Goal: Download file/media

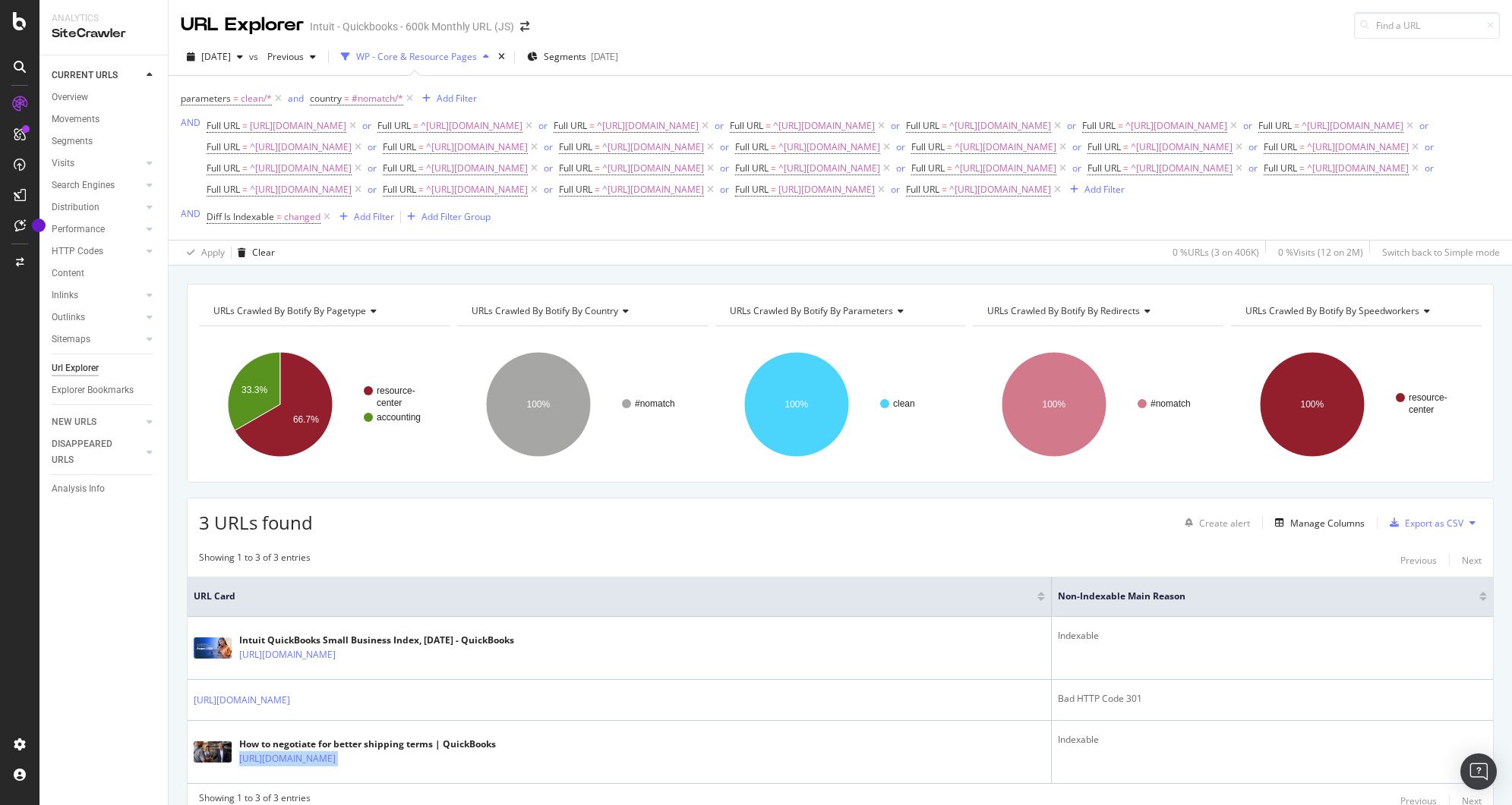
scroll to position [134, 0]
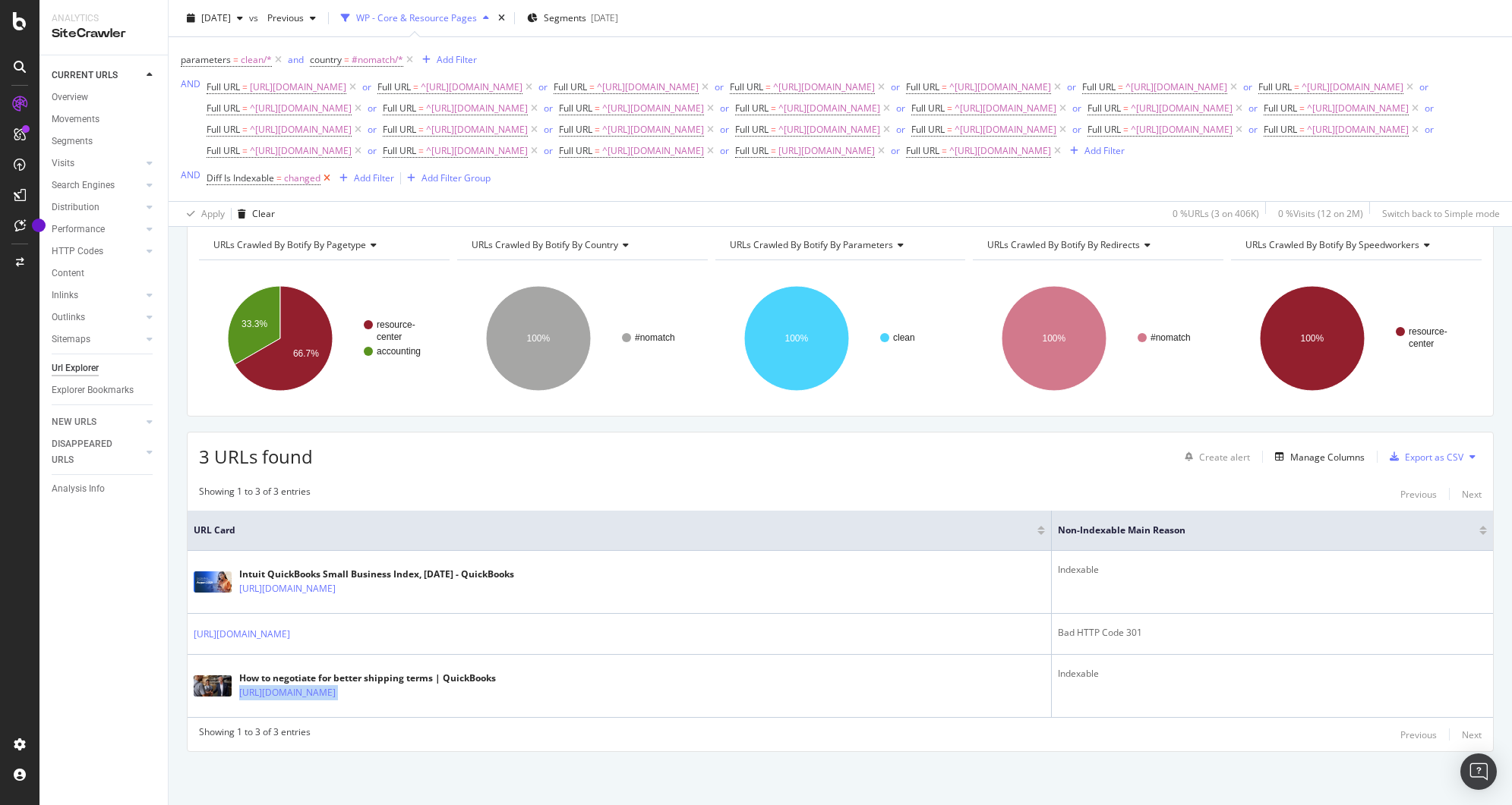
click at [324, 186] on icon at bounding box center [327, 179] width 13 height 15
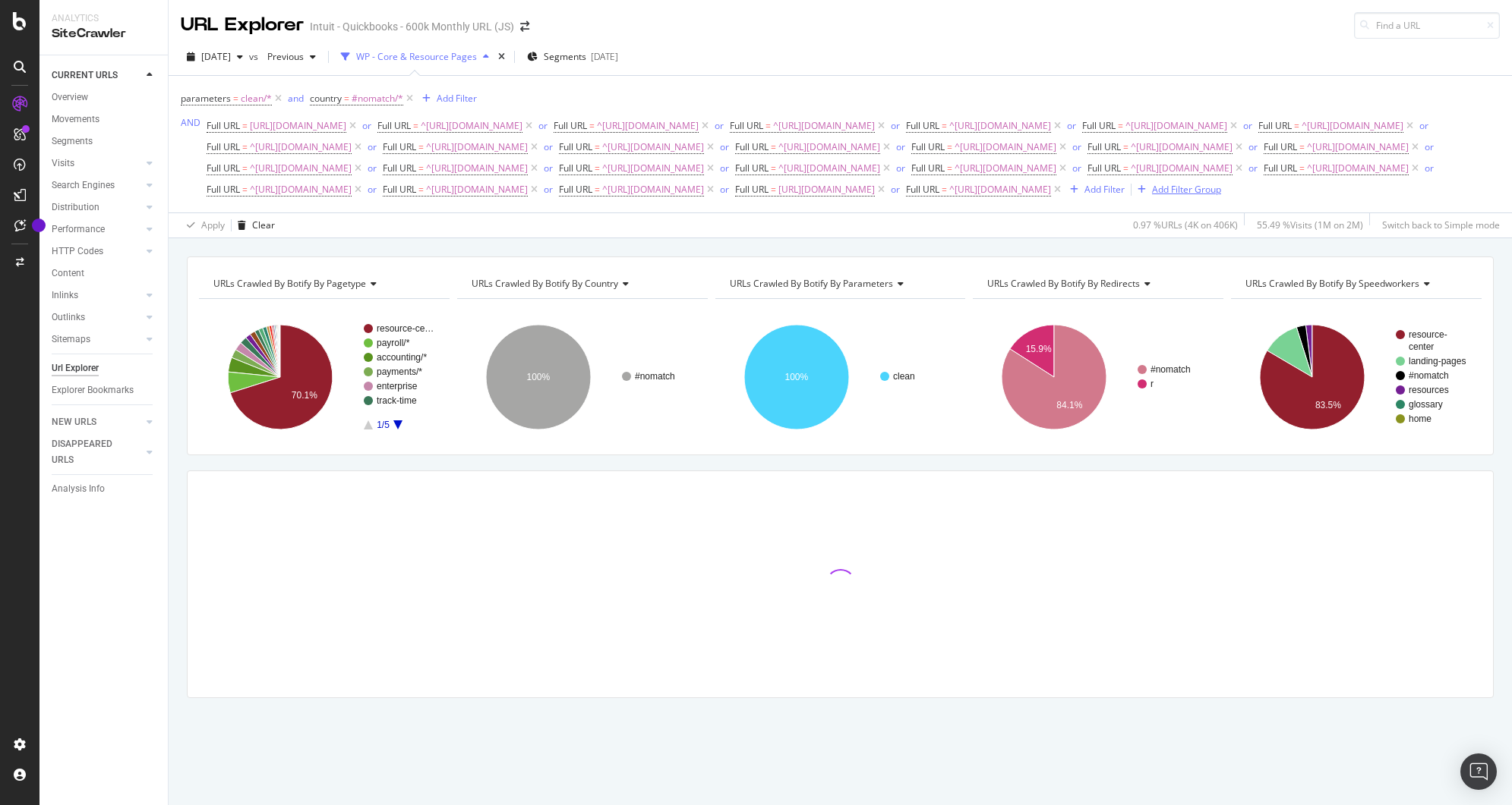
click at [1153, 196] on div "Add Filter Group" at bounding box center [1187, 189] width 69 height 13
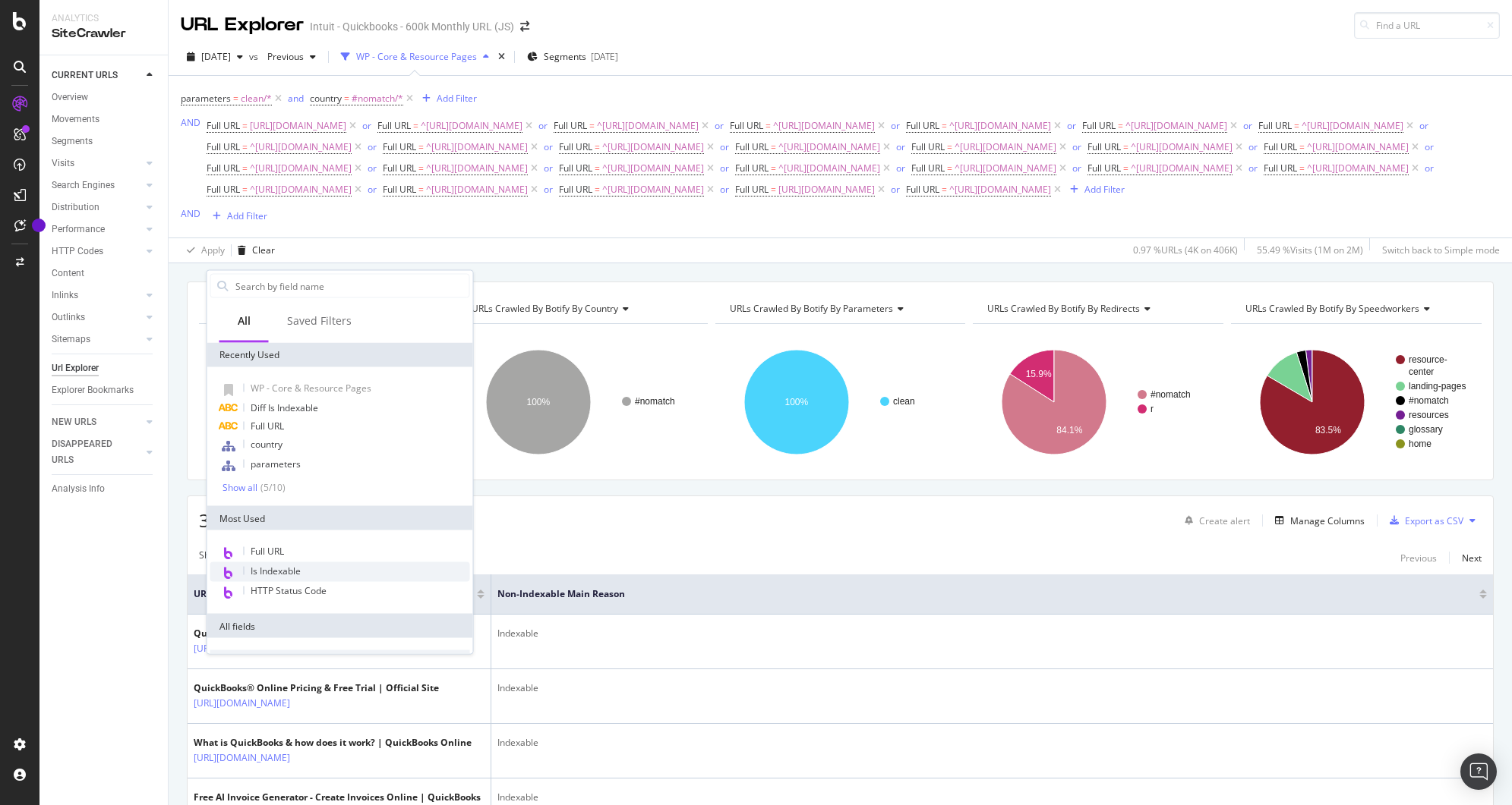
click at [292, 565] on span "Is Indexable" at bounding box center [276, 571] width 50 height 13
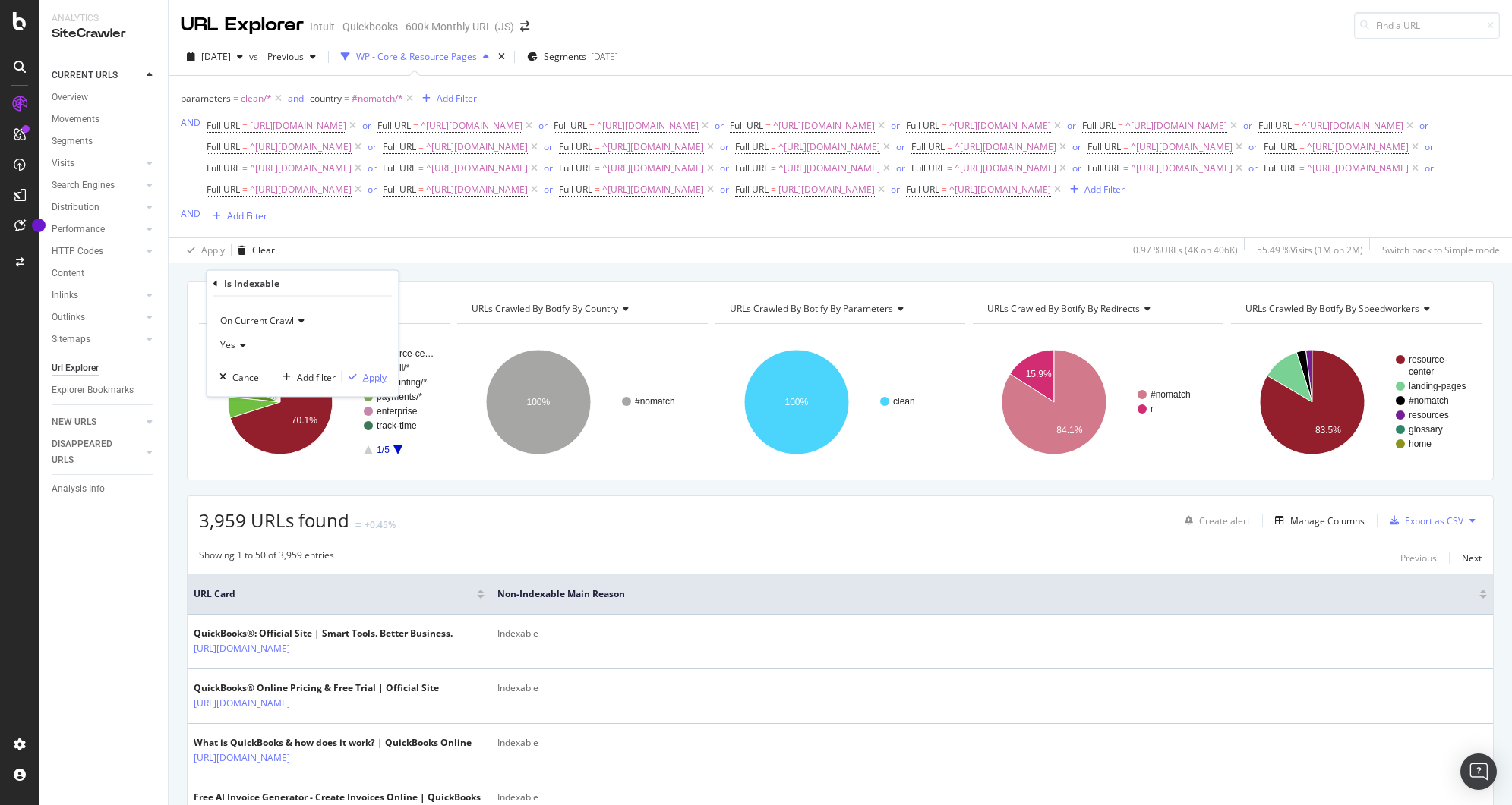
click at [361, 380] on div "button" at bounding box center [353, 377] width 21 height 10
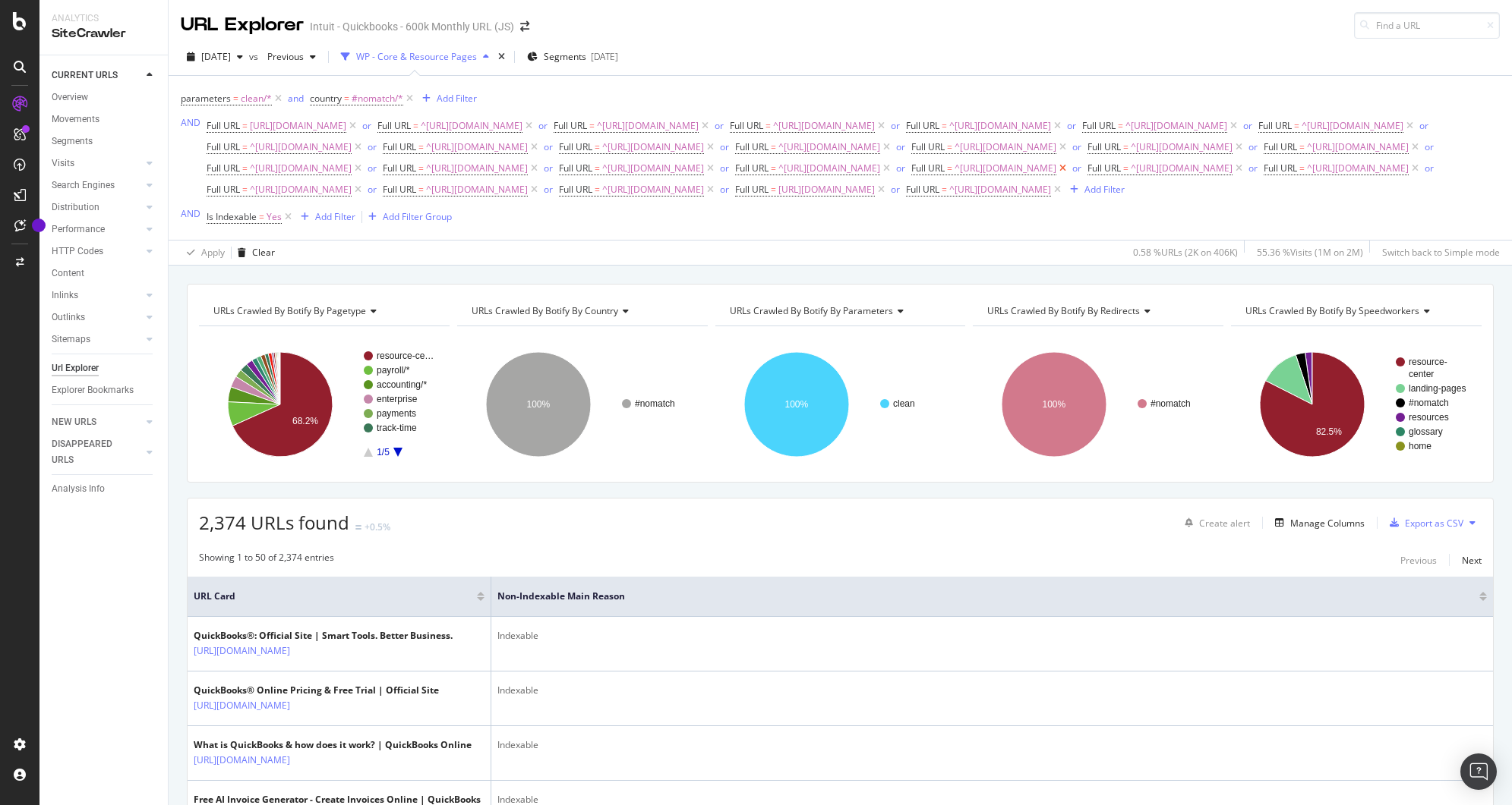
click at [1056, 176] on icon at bounding box center [1063, 168] width 13 height 15
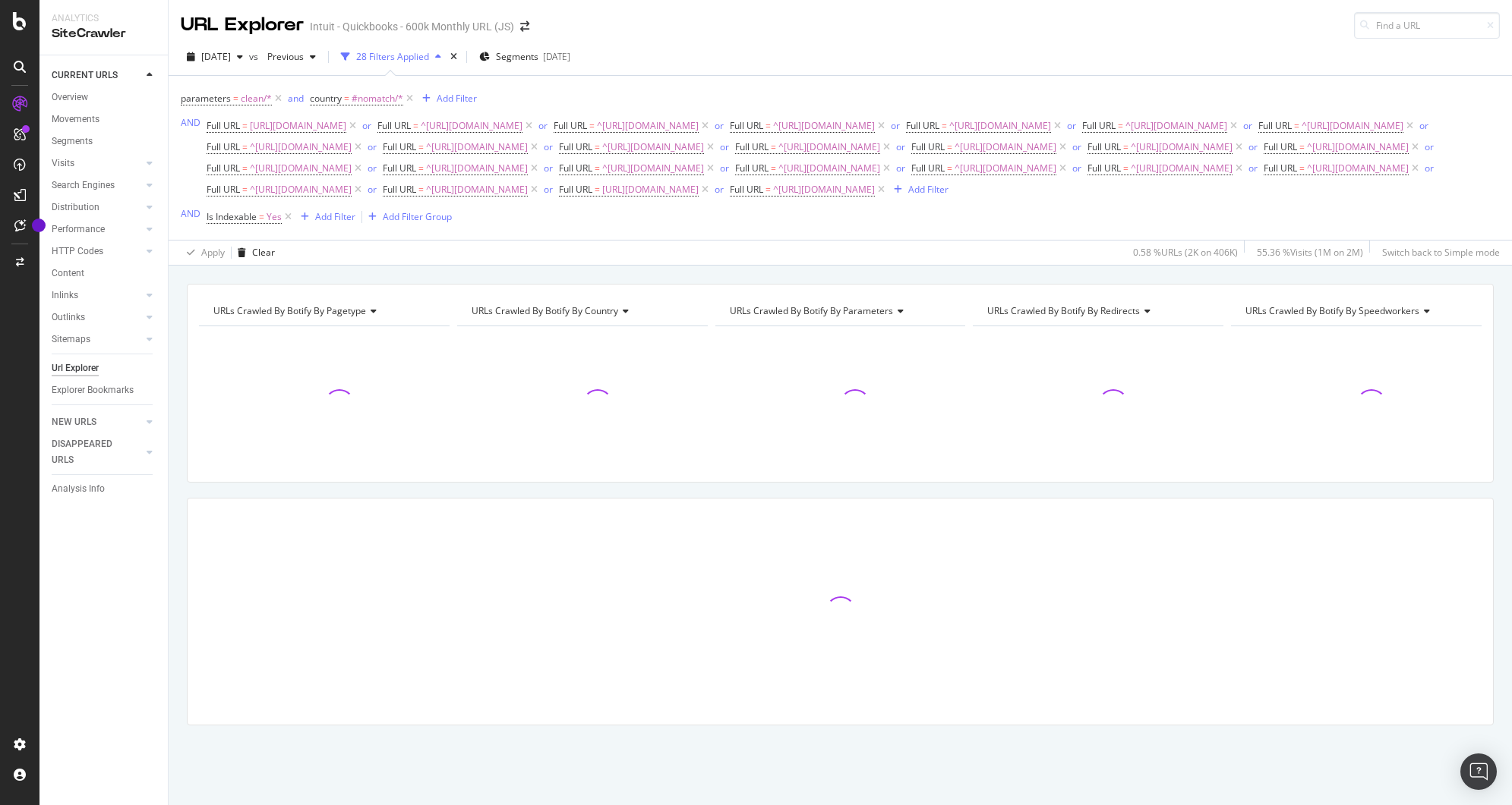
click at [955, 102] on div "parameters = clean/* and country = #nomatch/* Add Filter AND Full URL = [URL][D…" at bounding box center [840, 158] width 1319 height 140
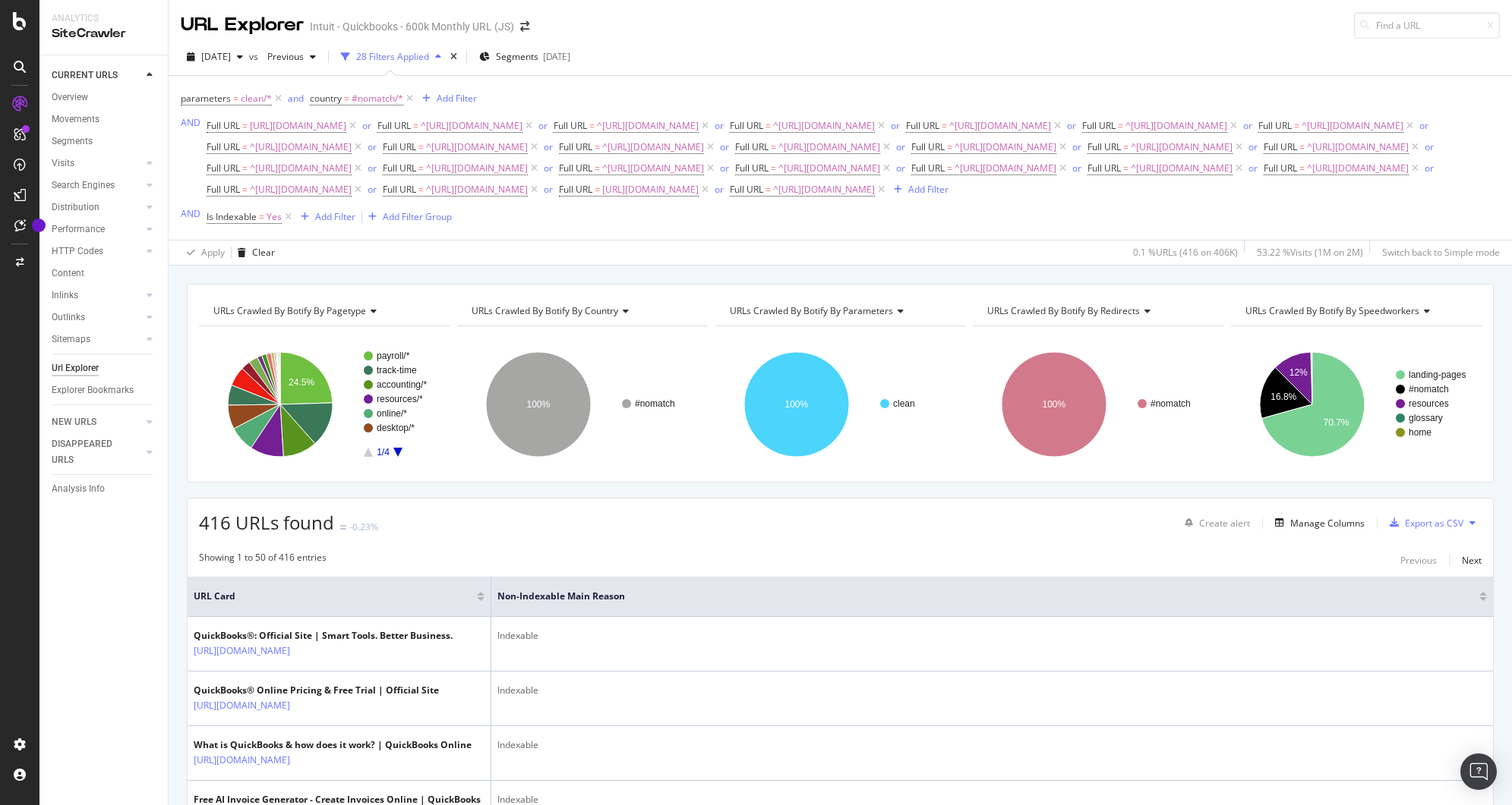
scroll to position [143, 0]
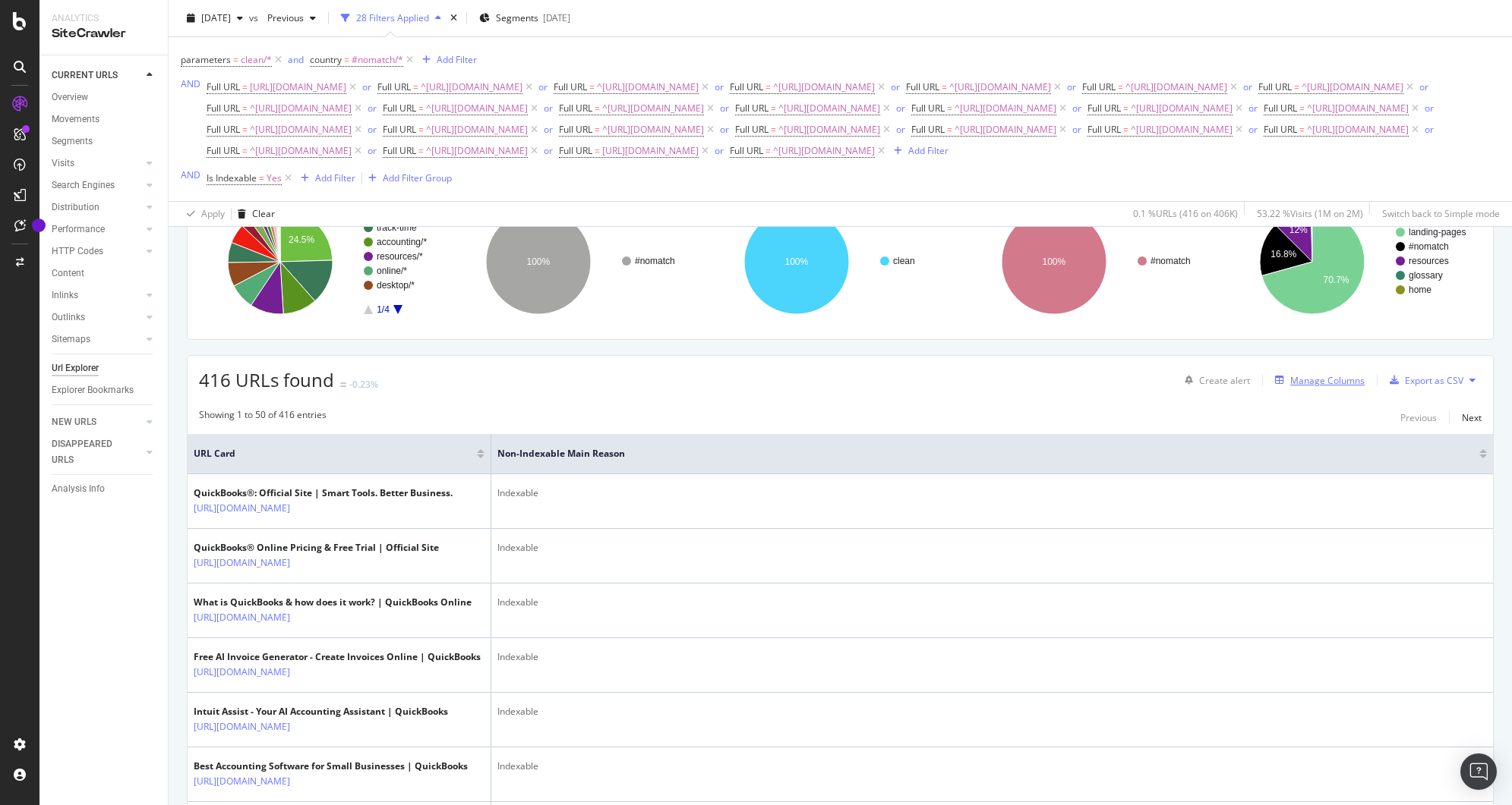
click at [1290, 387] on div "Manage Columns" at bounding box center [1328, 381] width 74 height 13
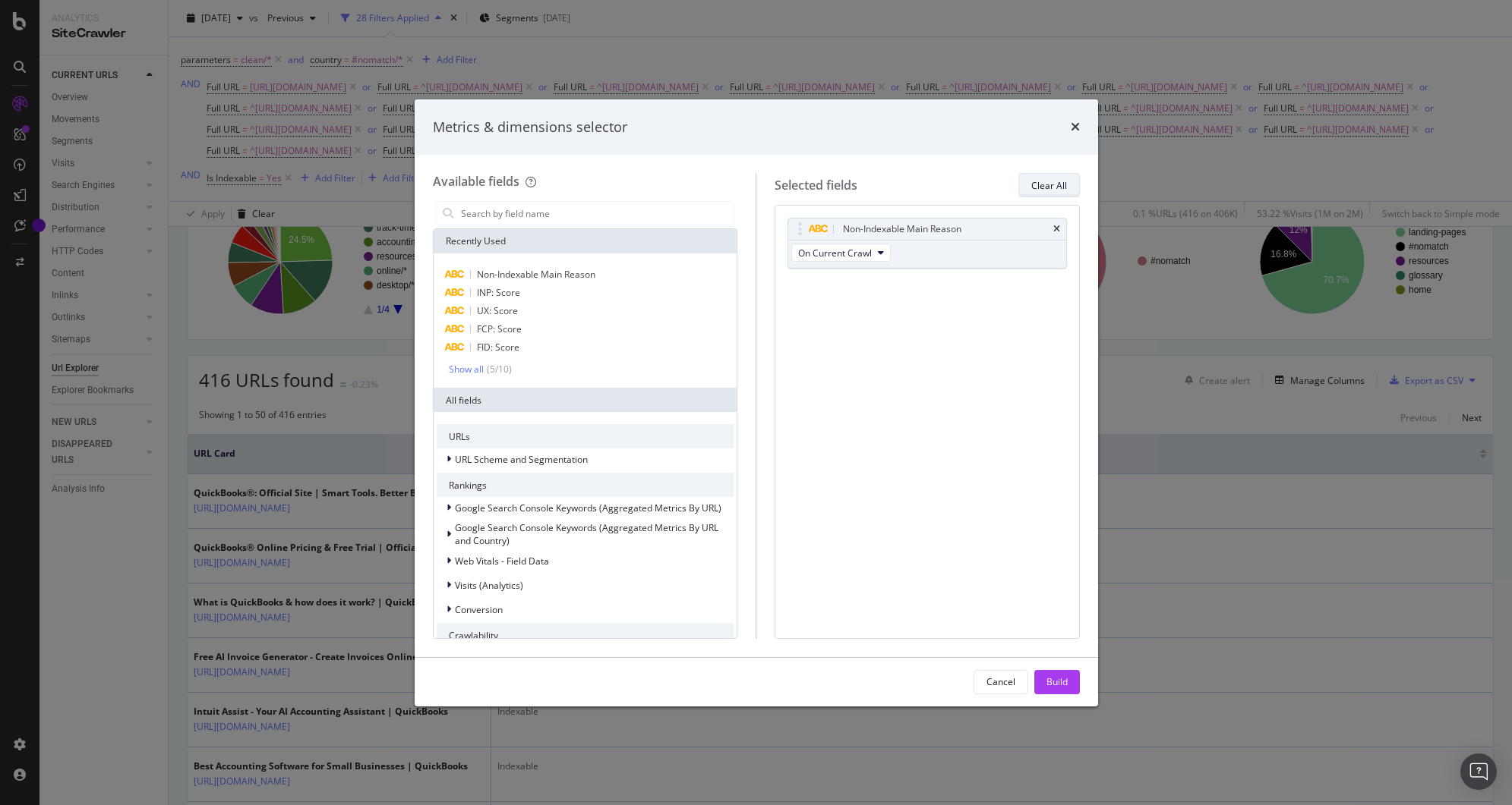
click at [1048, 189] on div "Clear All" at bounding box center [1050, 185] width 36 height 13
click at [1052, 688] on div "Build" at bounding box center [1057, 682] width 21 height 23
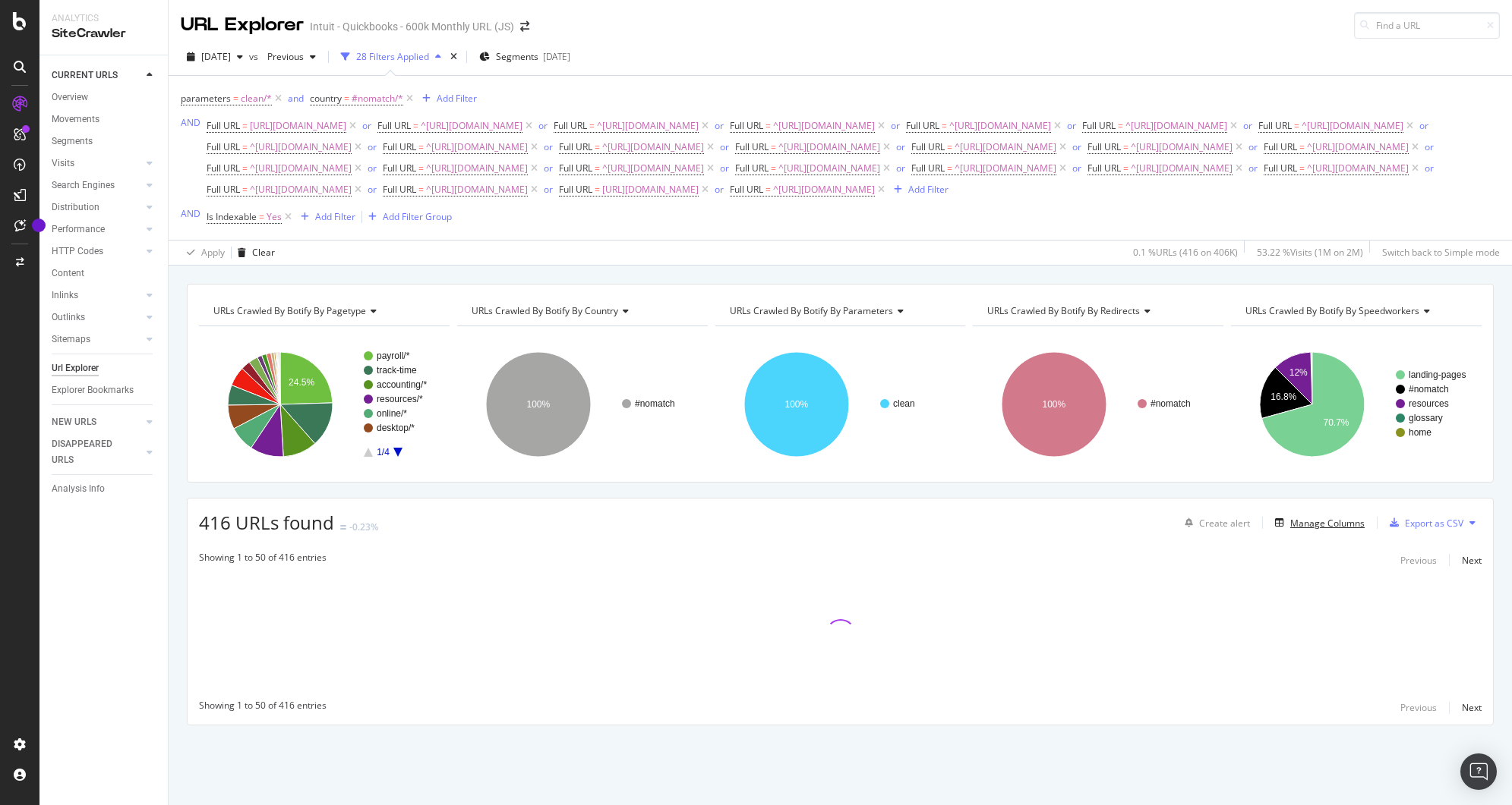
scroll to position [19, 0]
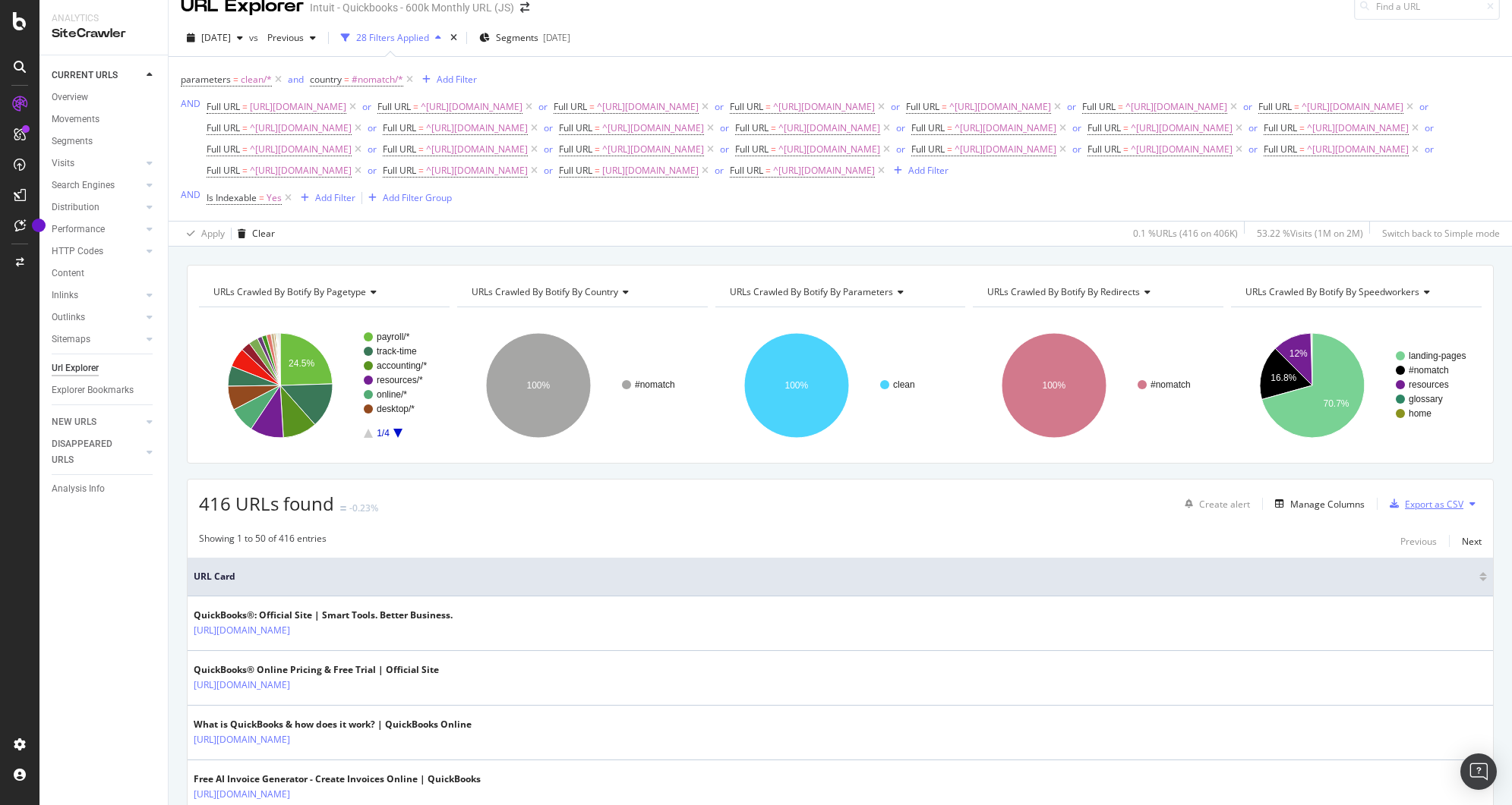
click at [1405, 511] on div "Export as CSV" at bounding box center [1434, 505] width 58 height 13
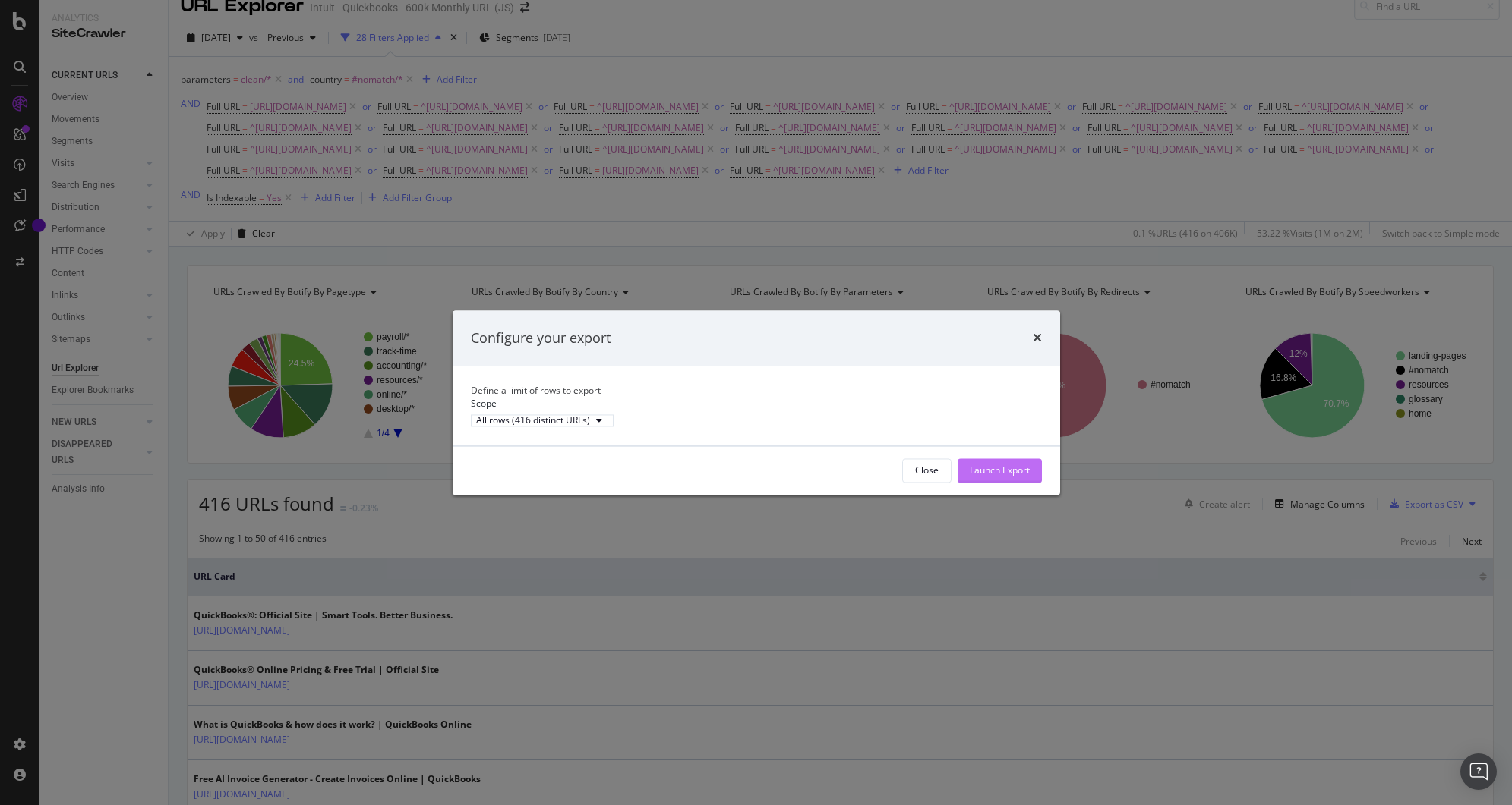
click at [1005, 477] on div "Launch Export" at bounding box center [999, 470] width 60 height 13
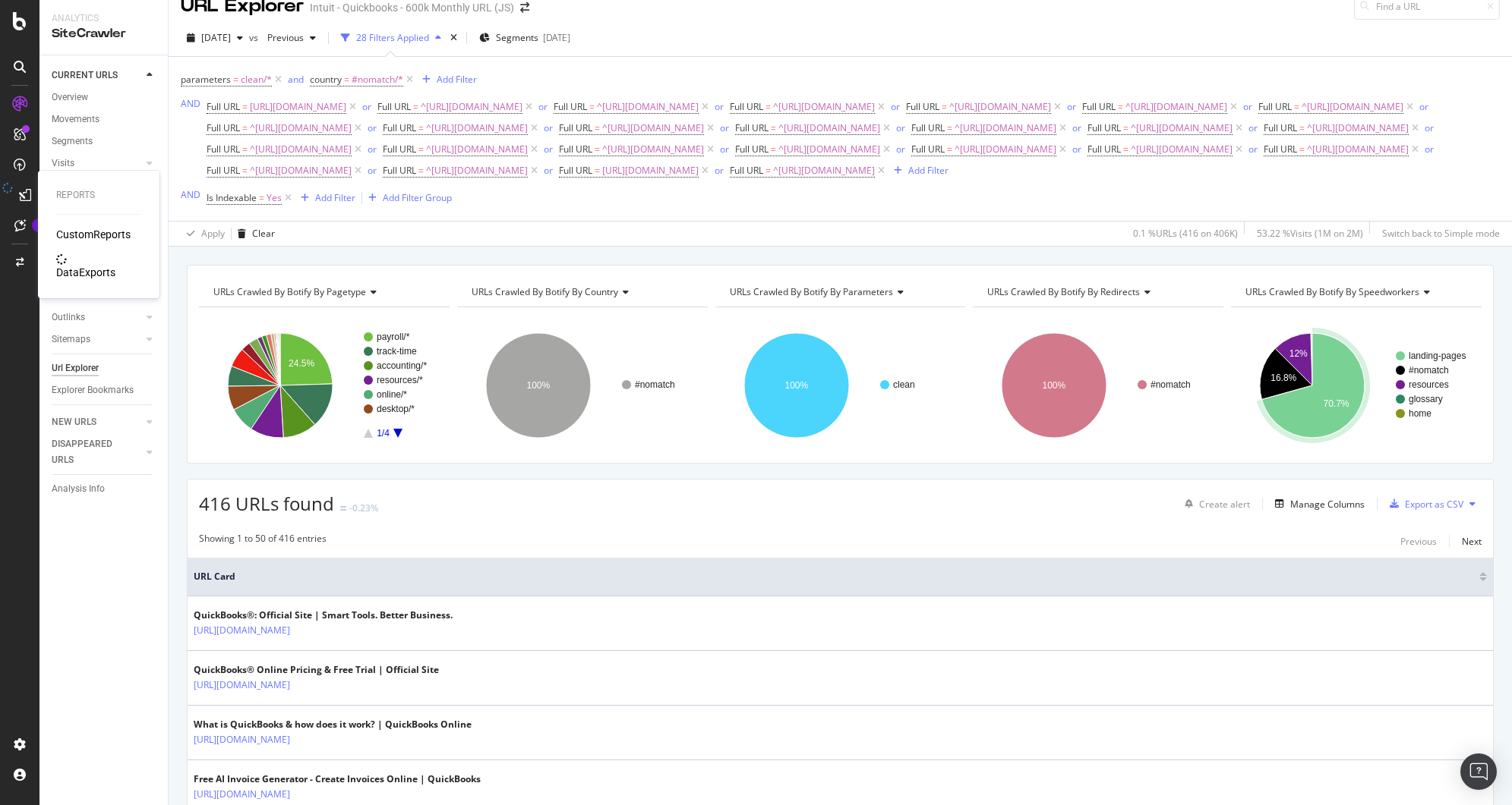
click at [104, 265] on div "DataExports" at bounding box center [86, 273] width 59 height 15
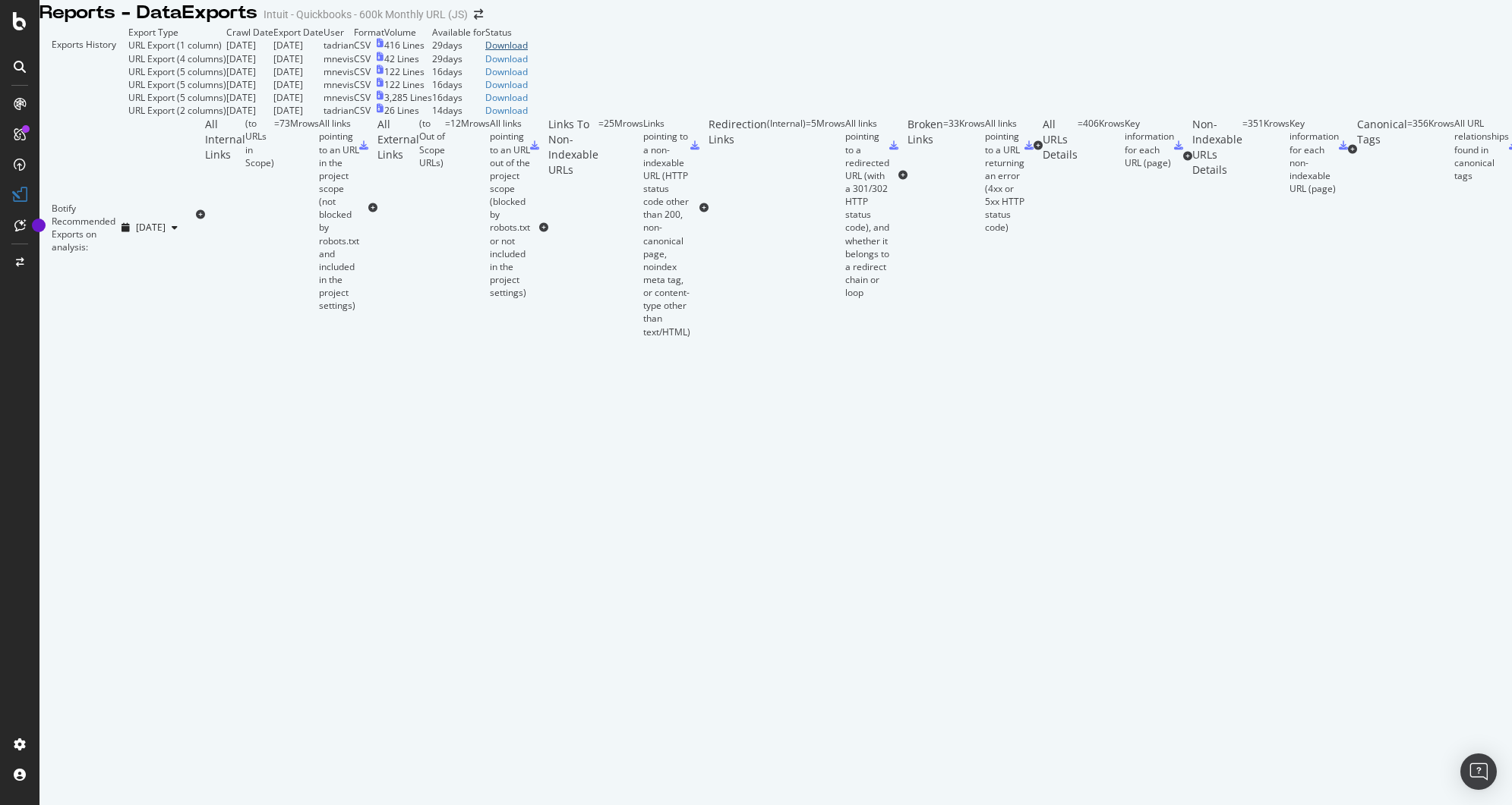
click at [528, 51] on div "Download" at bounding box center [506, 46] width 43 height 13
